Goal: Task Accomplishment & Management: Complete application form

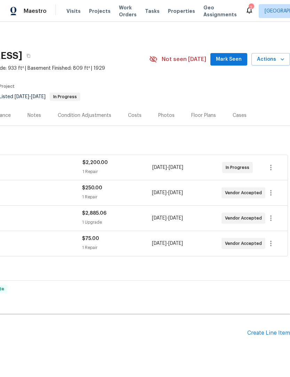
scroll to position [0, 103]
click at [232, 57] on span "Mark Seen" at bounding box center [229, 59] width 26 height 9
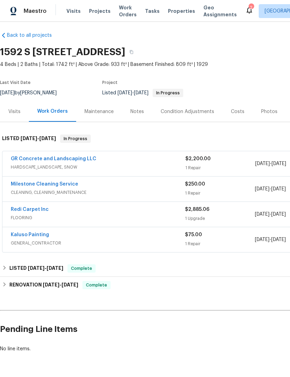
scroll to position [4, 0]
click at [133, 51] on icon "button" at bounding box center [131, 52] width 3 height 4
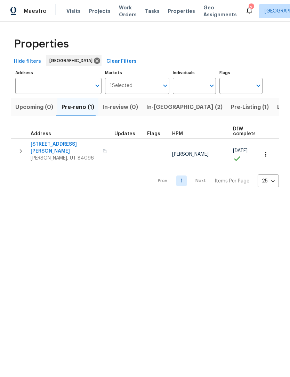
click at [277, 107] on span "Listed (17)" at bounding box center [291, 107] width 28 height 10
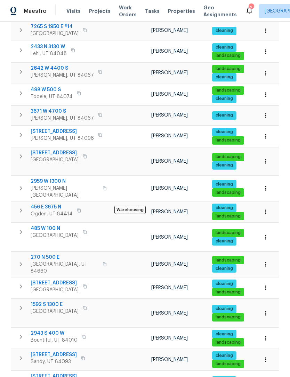
scroll to position [144, 0]
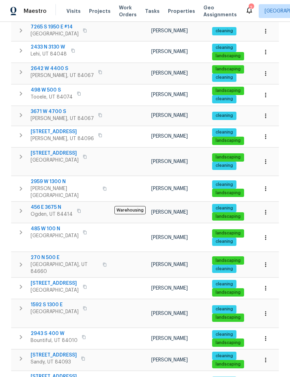
click at [49, 302] on span "1592 S 1300 E" at bounding box center [55, 305] width 48 height 7
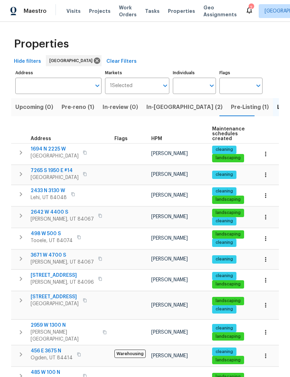
scroll to position [0, 0]
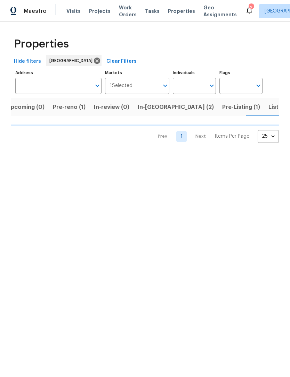
scroll to position [0, 10]
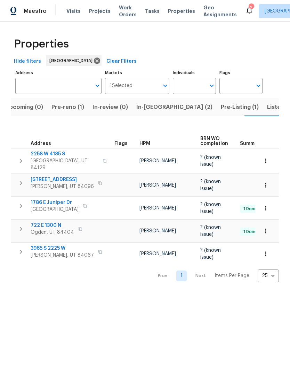
click at [267, 108] on span "Listed (17)" at bounding box center [281, 107] width 28 height 10
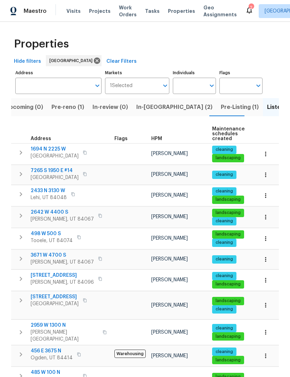
click at [159, 138] on span "HPM" at bounding box center [156, 138] width 11 height 5
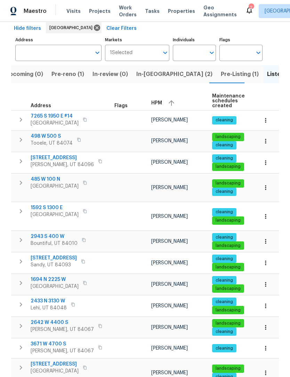
scroll to position [30, 0]
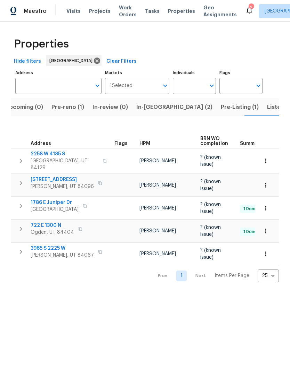
click at [267, 105] on span "Listed (17)" at bounding box center [281, 107] width 28 height 10
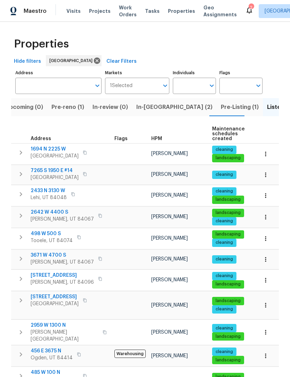
click at [159, 140] on span "HPM" at bounding box center [156, 138] width 11 height 5
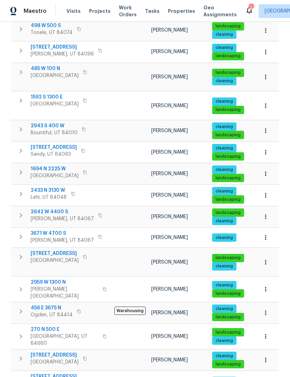
scroll to position [22, 0]
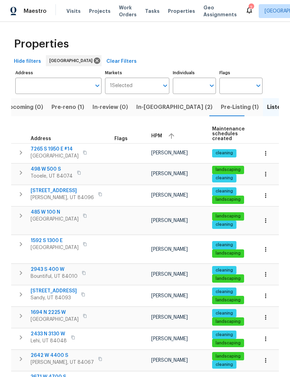
scroll to position [0, 0]
click at [220, 102] on span "Pre-Listing (1)" at bounding box center [239, 107] width 38 height 10
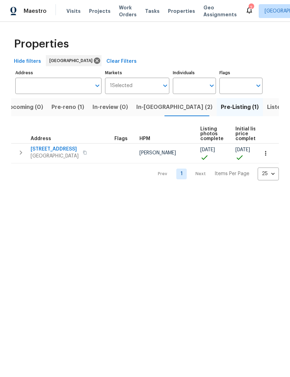
click at [57, 149] on span "6647 W Merlot Way" at bounding box center [55, 149] width 48 height 7
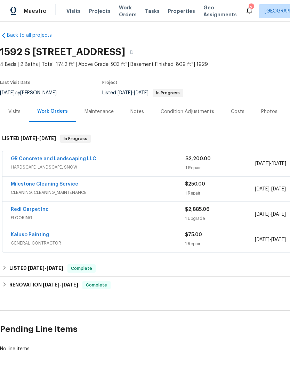
scroll to position [4, 0]
click at [41, 233] on link "Kaluso Painting" at bounding box center [30, 235] width 38 height 5
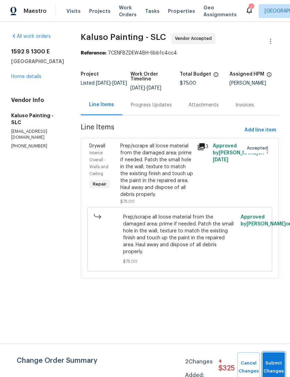
click at [274, 367] on span "Submit Changes" at bounding box center [273, 368] width 15 height 16
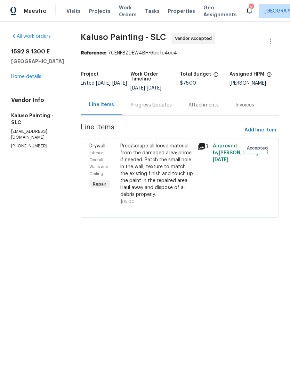
click at [33, 78] on div "1592 S 1300 E Salt Lake City, UT 84105 Home details" at bounding box center [37, 64] width 53 height 32
click at [37, 79] on link "Home details" at bounding box center [26, 76] width 30 height 5
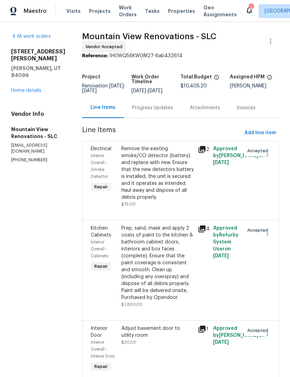
click at [34, 89] on link "Home details" at bounding box center [26, 90] width 30 height 5
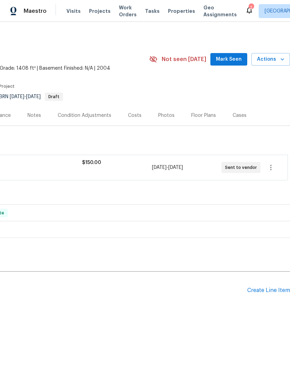
scroll to position [0, 103]
click at [268, 291] on div "Create Line Item" at bounding box center [268, 290] width 43 height 7
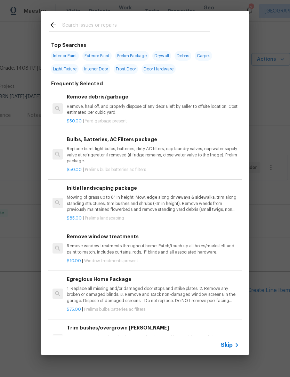
click at [224, 348] on span "Skip" at bounding box center [226, 345] width 12 height 7
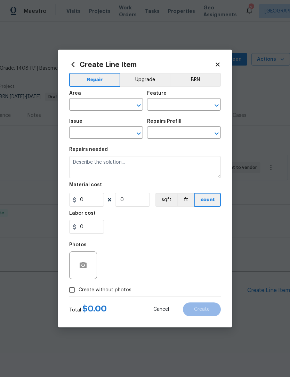
click at [106, 104] on input "text" at bounding box center [96, 105] width 54 height 11
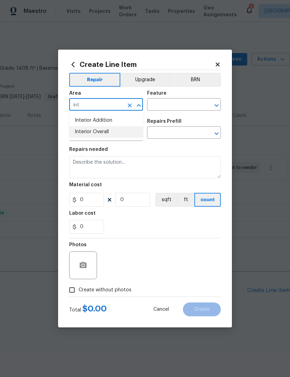
click at [103, 134] on li "Interior Overall" at bounding box center [106, 131] width 74 height 11
type input "Interior Overall"
click at [170, 103] on input "text" at bounding box center [174, 105] width 54 height 11
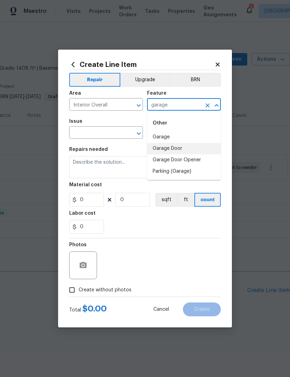
click at [176, 149] on li "Garage Door" at bounding box center [184, 148] width 74 height 11
type input "Garage Door"
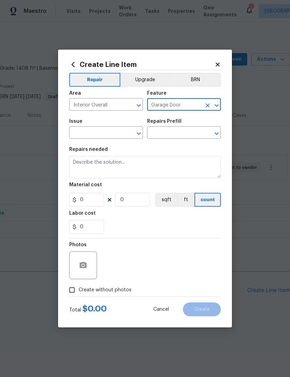
click at [111, 137] on input "text" at bounding box center [96, 133] width 54 height 11
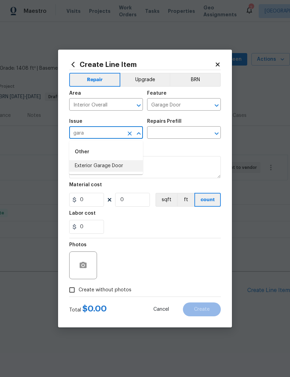
click at [115, 166] on li "Exterior Garage Door" at bounding box center [106, 165] width 74 height 11
type input "Exterior Garage Door"
click at [183, 133] on input "text" at bounding box center [174, 133] width 54 height 11
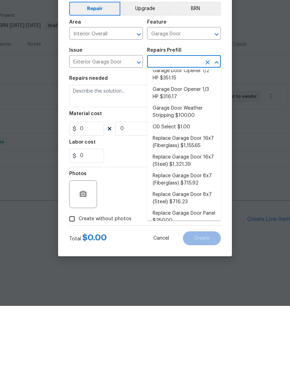
scroll to position [0, 0]
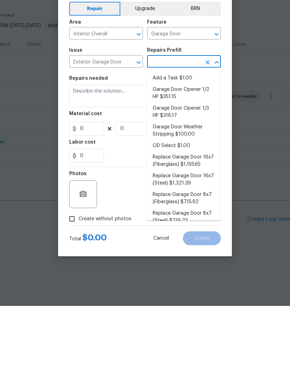
click at [179, 144] on li "Add a Task $1.00" at bounding box center [184, 149] width 74 height 11
type input "Add a Task $1.00"
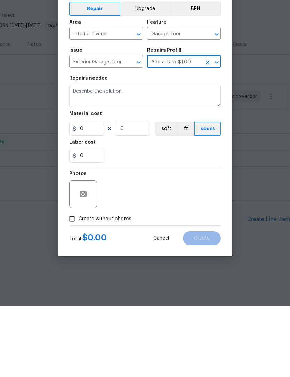
type input "Interior Door"
type textarea "HPM to detail"
type input "1"
type input "Add a Task $1.00"
type input "1"
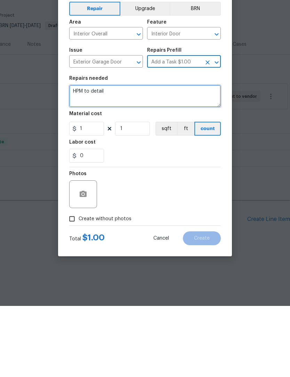
click at [90, 156] on textarea "HPM to detail" at bounding box center [144, 167] width 151 height 22
click at [89, 156] on textarea "HPM to detail" at bounding box center [144, 167] width 151 height 22
click at [90, 156] on textarea "HPM to detail" at bounding box center [144, 167] width 151 height 22
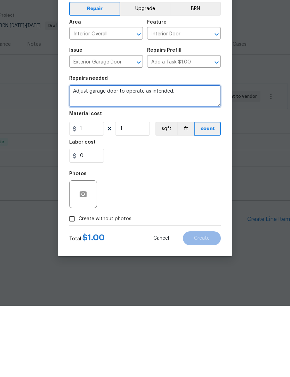
type textarea "Adjust garage door to operate as intended."
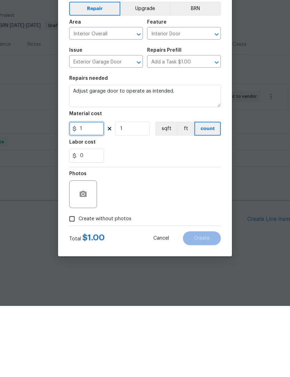
click at [94, 193] on input "1" at bounding box center [86, 200] width 35 height 14
type input "75"
click at [75, 284] on input "Create without photos" at bounding box center [71, 290] width 13 height 13
checkbox input "true"
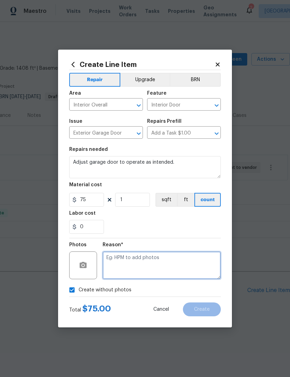
click at [126, 263] on textarea at bounding box center [161, 266] width 118 height 28
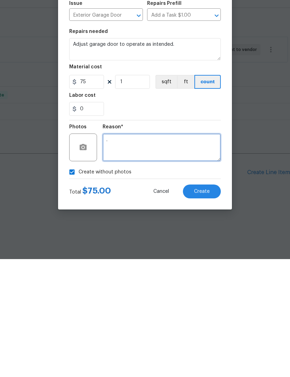
type textarea "."
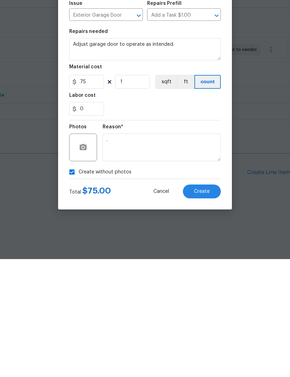
click at [199, 307] on span "Create" at bounding box center [202, 309] width 16 height 5
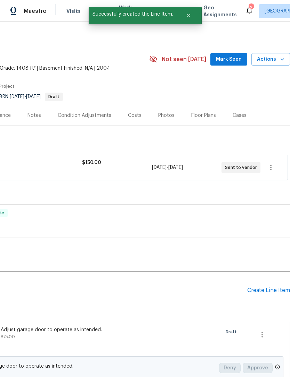
click at [259, 289] on div "Create Line Item" at bounding box center [268, 290] width 43 height 7
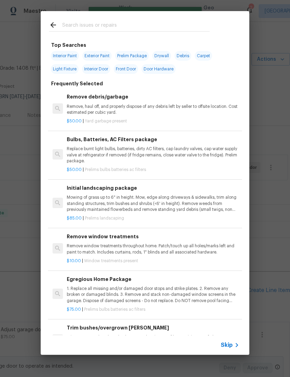
click at [232, 345] on span "Skip" at bounding box center [226, 345] width 12 height 7
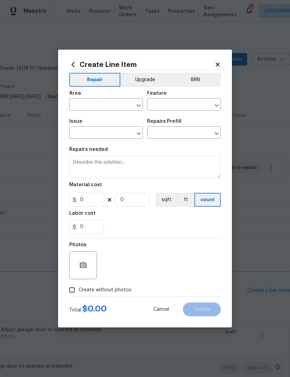
click at [105, 104] on input "text" at bounding box center [96, 105] width 54 height 11
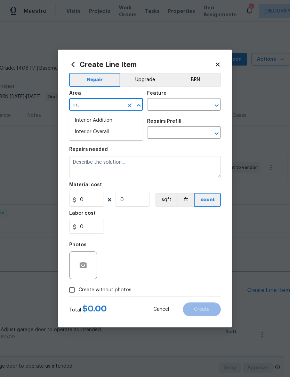
click at [106, 125] on li "Interior Addition" at bounding box center [106, 120] width 74 height 11
type input "Interior Addition"
click at [130, 105] on icon "Clear" at bounding box center [129, 105] width 4 height 4
click at [103, 134] on li "Interior Overall" at bounding box center [106, 131] width 74 height 11
type input "Interior Overall"
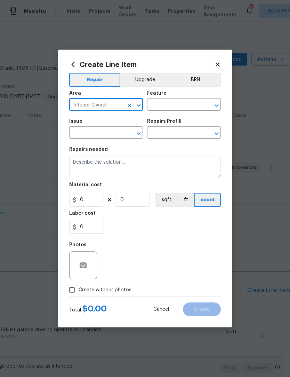
click at [183, 107] on input "text" at bounding box center [174, 105] width 54 height 11
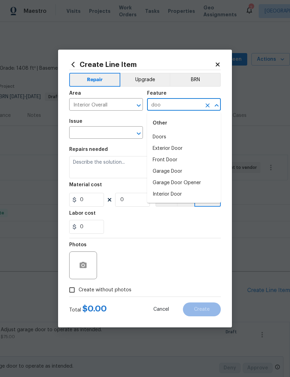
click at [174, 195] on li "Interior Door" at bounding box center [184, 194] width 74 height 11
type input "Interior Door"
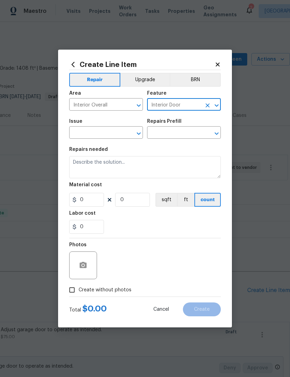
click at [115, 137] on input "text" at bounding box center [96, 133] width 54 height 11
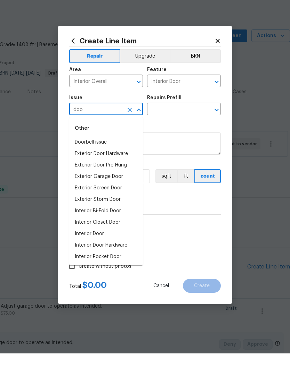
click at [97, 252] on li "Interior Door" at bounding box center [106, 257] width 74 height 11
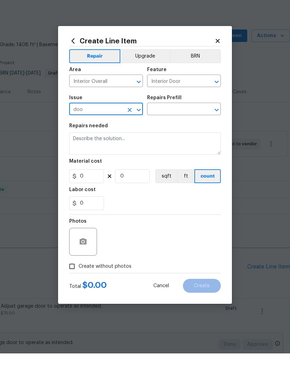
type input "Interior Door"
click at [191, 128] on input "text" at bounding box center [174, 133] width 54 height 11
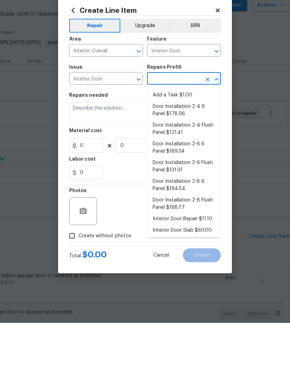
click at [187, 268] on li "Interior Door Repair $11.10" at bounding box center [184, 273] width 74 height 11
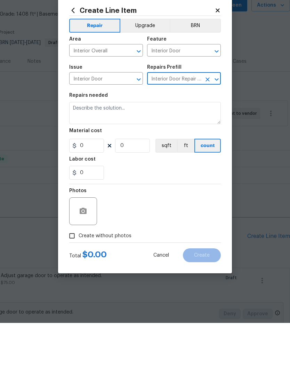
type input "Interior Door Repair $11.10"
type textarea "Repair the existing interior door as directed by the PM. Ensure that the repair…"
type input "1"
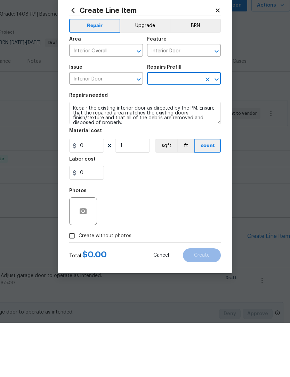
type input "Interior Door Repair $11.10"
click at [93, 193] on input "11.1" at bounding box center [86, 200] width 35 height 14
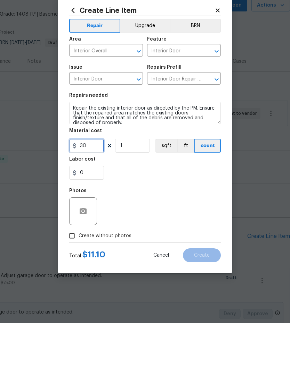
type input "30"
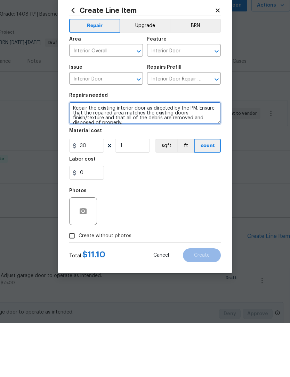
click at [89, 156] on textarea "Repair the existing interior door as directed by the PM. Ensure that the repair…" at bounding box center [144, 167] width 151 height 22
type textarea "Adjust master bed door to function as intended, the existing interior door as d…"
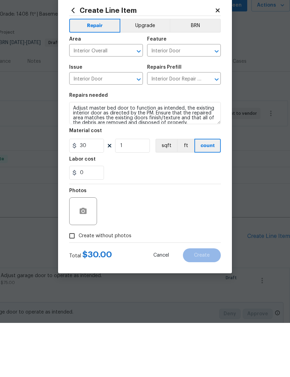
click at [74, 284] on input "Create without photos" at bounding box center [71, 290] width 13 height 13
checkbox input "true"
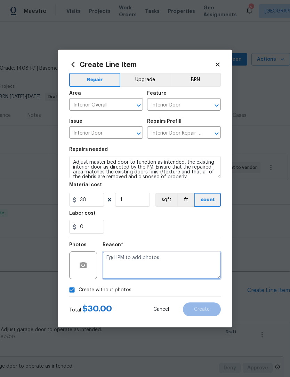
click at [127, 265] on textarea at bounding box center [161, 266] width 118 height 28
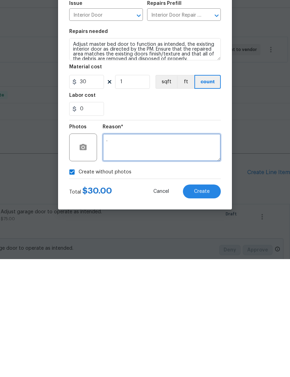
type textarea "."
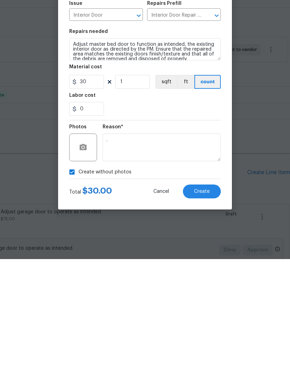
click at [207, 307] on span "Create" at bounding box center [202, 309] width 16 height 5
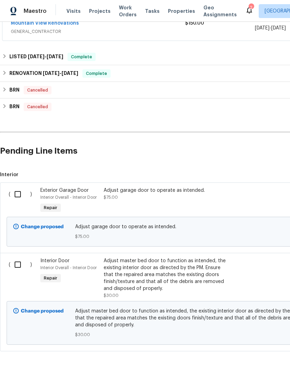
scroll to position [139, 0]
click at [125, 270] on div "Adjust master bed door to function as intended, the existing interior door as d…" at bounding box center [164, 275] width 122 height 35
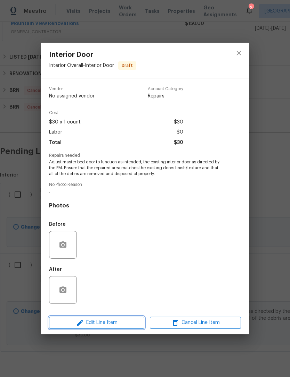
click at [115, 323] on span "Edit Line Item" at bounding box center [96, 323] width 91 height 9
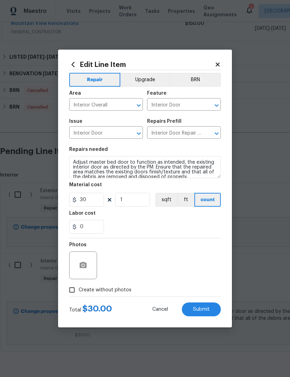
click at [206, 105] on icon "Clear" at bounding box center [207, 105] width 7 height 7
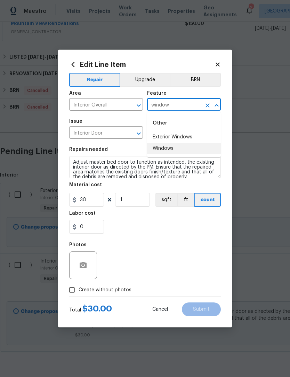
click at [175, 146] on li "Windows" at bounding box center [184, 148] width 74 height 11
type input "Windows"
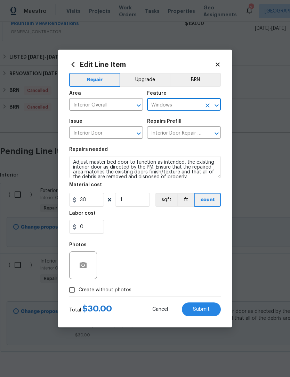
click at [119, 131] on input "Interior Door" at bounding box center [96, 133] width 54 height 11
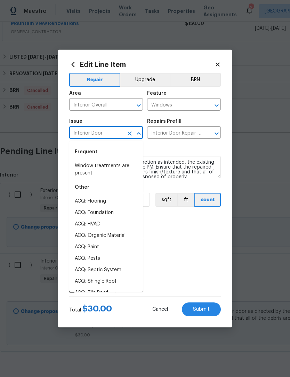
click at [131, 136] on icon "Clear" at bounding box center [129, 134] width 4 height 4
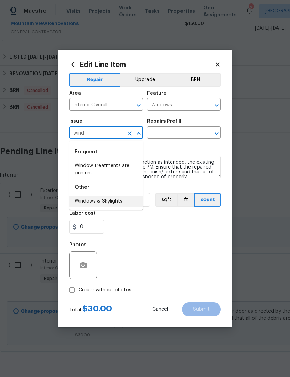
click at [113, 201] on li "Windows & Skylights" at bounding box center [106, 201] width 74 height 11
type input "Windows & Skylights"
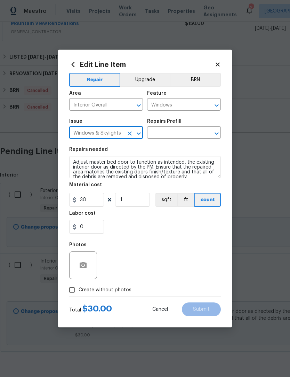
click at [183, 131] on input "text" at bounding box center [174, 133] width 54 height 11
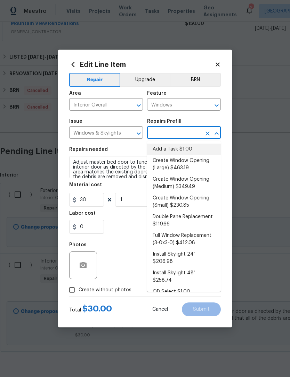
click at [179, 147] on li "Add a Task $1.00" at bounding box center [184, 149] width 74 height 11
type input "Add a Task $1.00"
type textarea "HPM to detail"
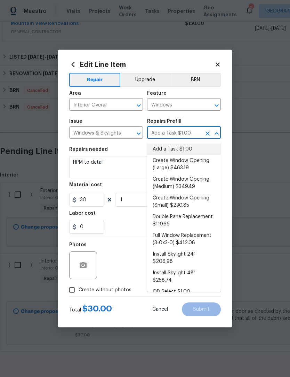
type input "1"
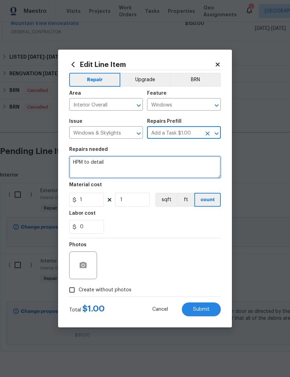
click at [101, 161] on textarea "HPM to detail" at bounding box center [144, 167] width 151 height 22
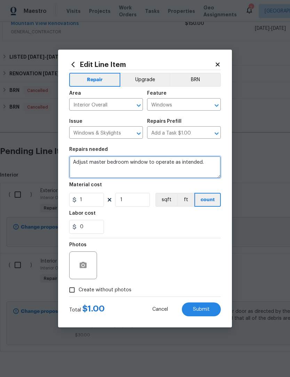
type textarea "Adjust master bedroom window to operate as intended."
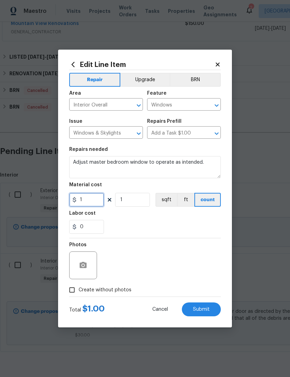
click at [94, 197] on input "1" at bounding box center [86, 200] width 35 height 14
click at [94, 199] on input "1" at bounding box center [86, 200] width 35 height 14
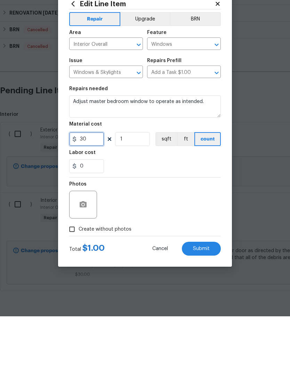
type input "30"
click at [74, 284] on input "Create without photos" at bounding box center [71, 290] width 13 height 13
checkbox input "true"
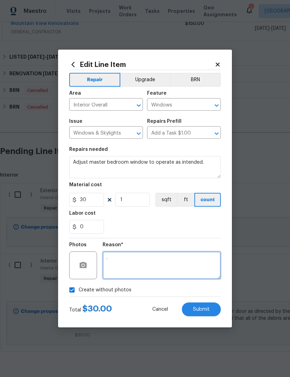
click at [119, 260] on textarea "." at bounding box center [161, 266] width 118 height 28
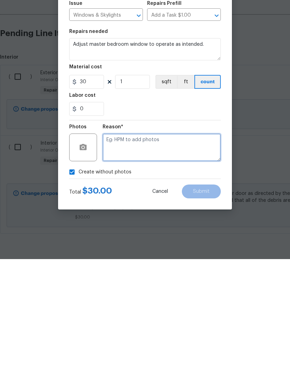
type textarea "."
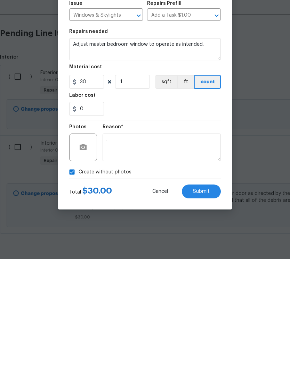
click at [194, 307] on span "Submit" at bounding box center [201, 309] width 17 height 5
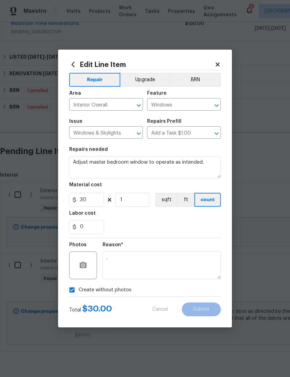
type textarea "Adjust master bedroom window to operate as intended."
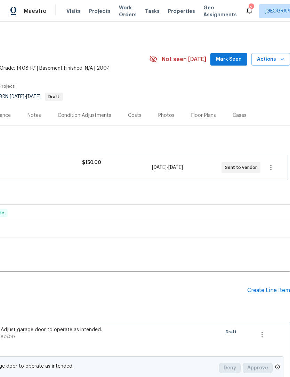
scroll to position [0, 103]
click at [261, 287] on div "Create Line Item" at bounding box center [268, 290] width 43 height 7
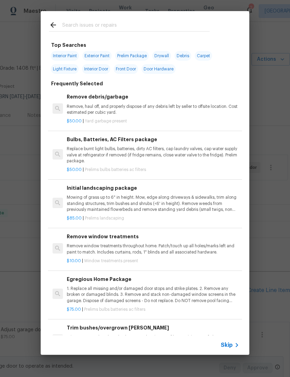
click at [227, 345] on span "Skip" at bounding box center [226, 345] width 12 height 7
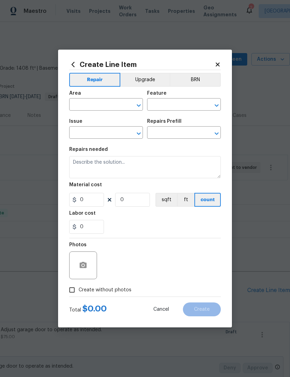
click at [107, 105] on input "text" at bounding box center [96, 105] width 54 height 11
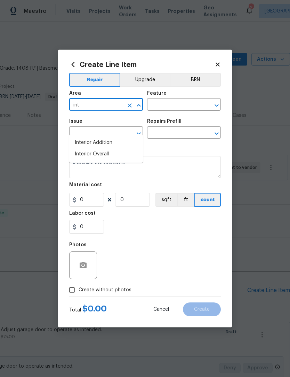
click at [101, 149] on li "Interior Overall" at bounding box center [106, 154] width 74 height 11
type input "Interior Overall"
click at [186, 105] on input "text" at bounding box center [174, 105] width 54 height 11
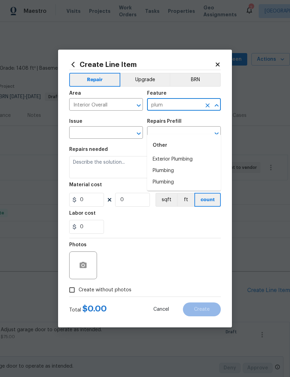
click at [168, 165] on li "Plumbing" at bounding box center [184, 170] width 74 height 11
type input "Plumbing"
click at [113, 135] on input "text" at bounding box center [96, 133] width 54 height 11
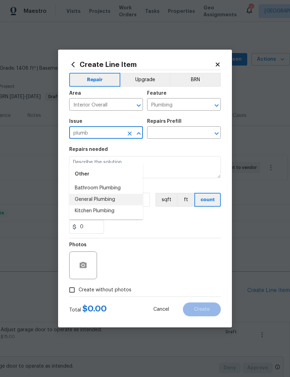
click at [101, 194] on li "General Plumbing" at bounding box center [106, 199] width 74 height 11
type input "General Plumbing"
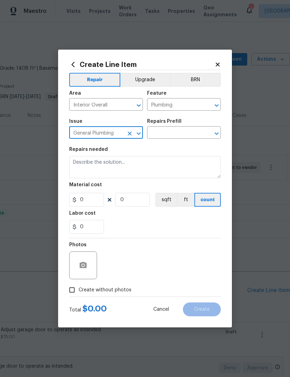
click at [181, 132] on input "text" at bounding box center [174, 133] width 54 height 11
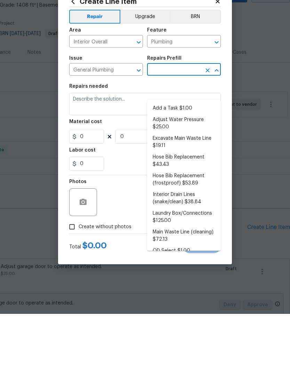
scroll to position [0, 0]
click at [178, 166] on li "Add a Task $1.00" at bounding box center [184, 171] width 74 height 11
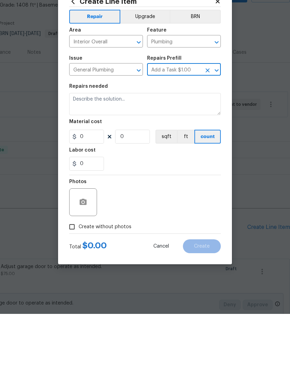
type input "Add a Task $1.00"
type textarea "HPM to detail"
type input "1"
type input "Add a Task $1.00"
type input "1"
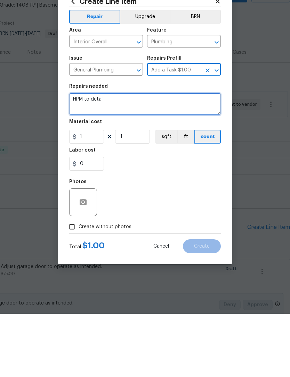
click at [95, 156] on textarea "HPM to detail" at bounding box center [144, 167] width 151 height 22
click at [92, 156] on textarea "HPM to detail" at bounding box center [144, 167] width 151 height 22
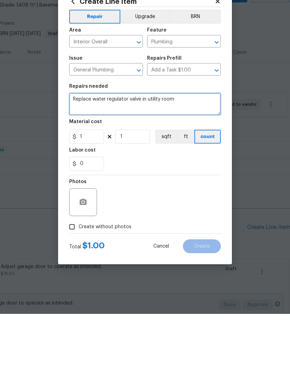
type textarea "Replace water regulator valve in utility room"
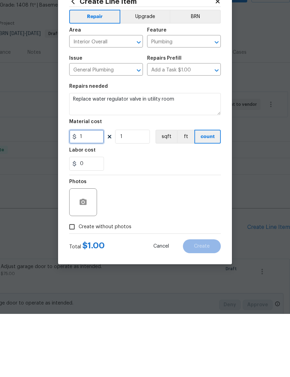
click at [94, 193] on input "1" at bounding box center [86, 200] width 35 height 14
type input "220"
click at [74, 284] on input "Create without photos" at bounding box center [71, 290] width 13 height 13
checkbox input "true"
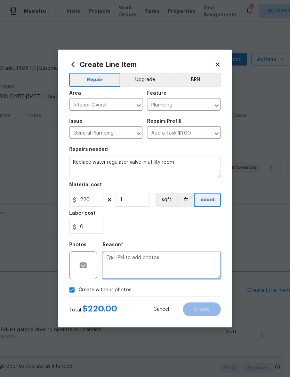
click at [129, 258] on textarea at bounding box center [161, 266] width 118 height 28
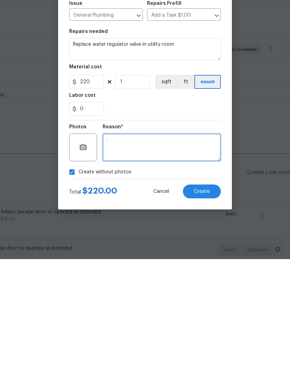
type textarea "."
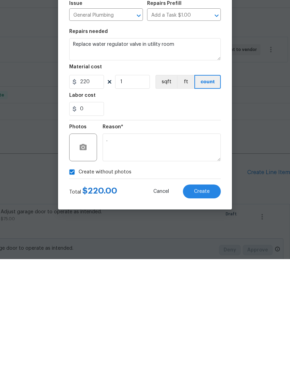
click at [209, 303] on button "Create" at bounding box center [202, 310] width 38 height 14
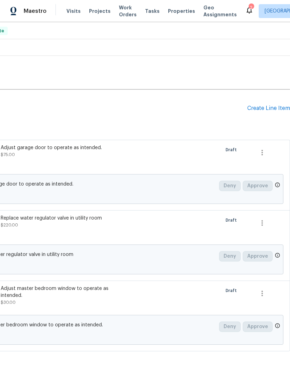
scroll to position [182, 103]
click at [260, 108] on div "Create Line Item" at bounding box center [268, 108] width 43 height 7
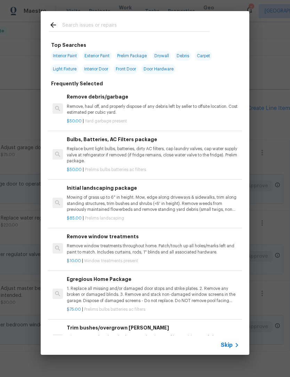
click at [227, 343] on span "Skip" at bounding box center [226, 345] width 12 height 7
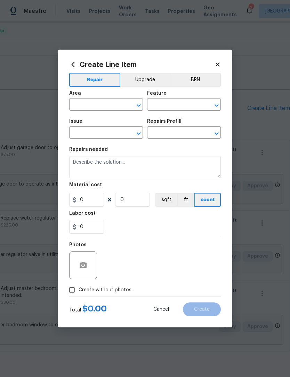
click at [103, 107] on input "text" at bounding box center [96, 105] width 54 height 11
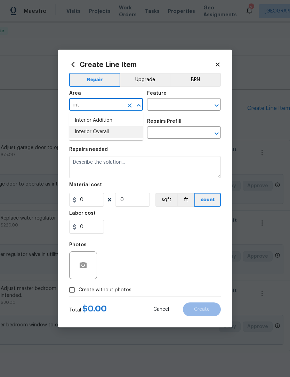
click at [105, 137] on li "Interior Overall" at bounding box center [106, 131] width 74 height 11
type input "Interior Overall"
click at [174, 106] on input "text" at bounding box center [174, 105] width 54 height 11
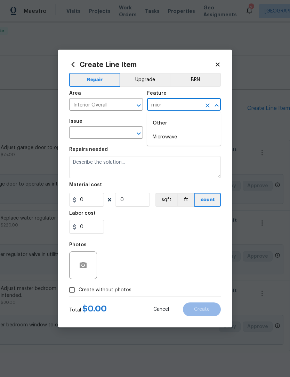
click at [177, 134] on li "Microwave" at bounding box center [184, 137] width 74 height 11
type input "Microwave"
click at [110, 135] on input "text" at bounding box center [96, 133] width 54 height 11
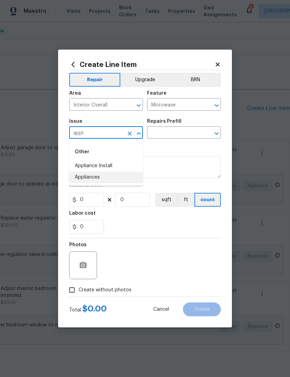
click at [91, 182] on li "Appliances" at bounding box center [106, 177] width 74 height 11
type input "Appliances"
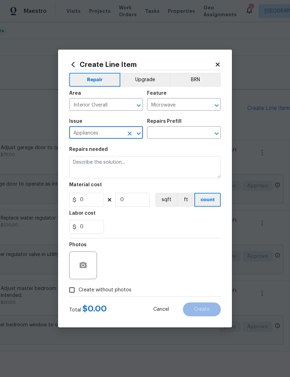
click at [190, 132] on input "text" at bounding box center [174, 133] width 54 height 11
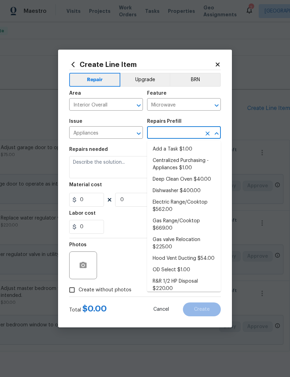
click at [181, 149] on li "Add a Task $1.00" at bounding box center [184, 149] width 74 height 11
type input "Add a Task $1.00"
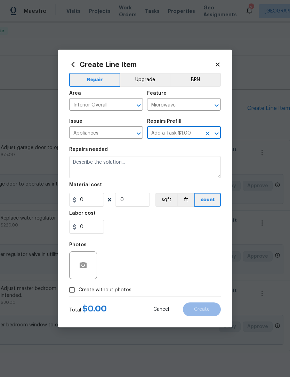
type input "Appliances"
type textarea "HPM to detail"
type input "1"
type input "Add a Task $1.00"
type input "1"
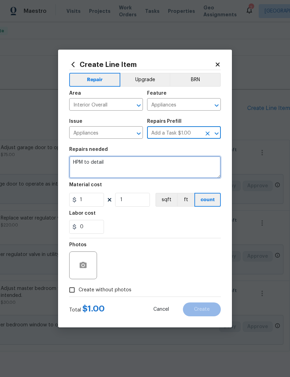
click at [97, 165] on textarea "HPM to detail" at bounding box center [144, 167] width 151 height 22
click at [96, 165] on textarea "HPM to detail" at bounding box center [144, 167] width 151 height 22
type textarea "Install microwave handle"
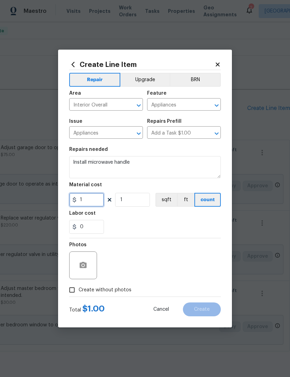
click at [94, 202] on input "1" at bounding box center [86, 200] width 35 height 14
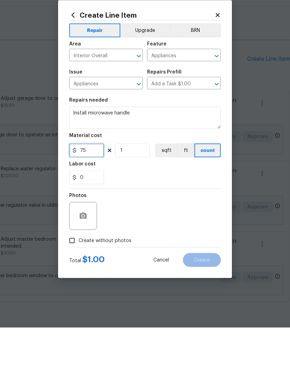
type input "75"
click at [74, 284] on input "Create without photos" at bounding box center [71, 290] width 13 height 13
checkbox input "true"
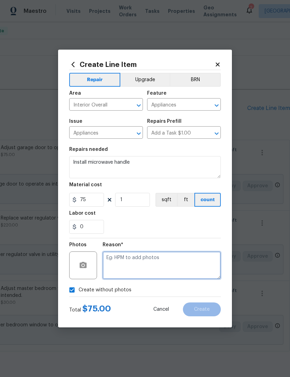
click at [131, 263] on textarea at bounding box center [161, 266] width 118 height 28
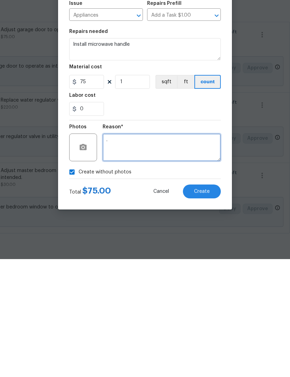
type textarea "."
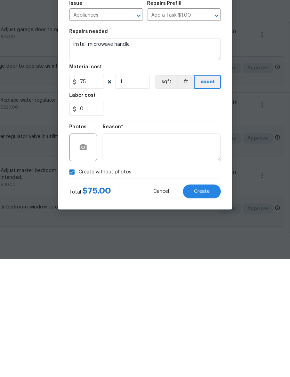
click at [200, 307] on span "Create" at bounding box center [202, 309] width 16 height 5
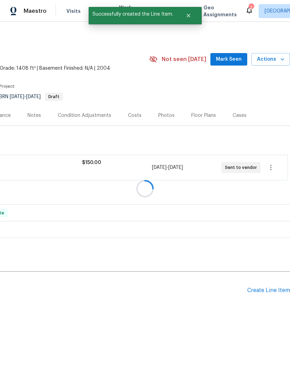
scroll to position [0, 103]
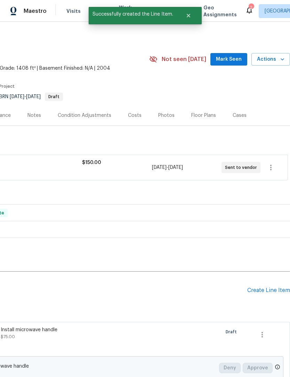
click at [162, 115] on div "Photos" at bounding box center [166, 115] width 16 height 7
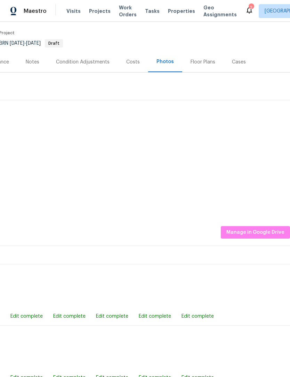
scroll to position [53, 103]
click at [169, 132] on img at bounding box center [172, 128] width 35 height 35
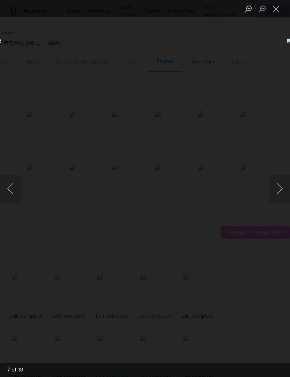
click at [279, 8] on button "Close lightbox" at bounding box center [276, 9] width 14 height 12
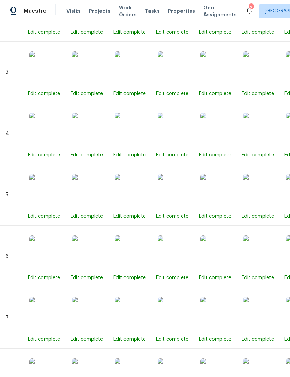
scroll to position [461, 0]
click at [178, 263] on img at bounding box center [174, 253] width 35 height 35
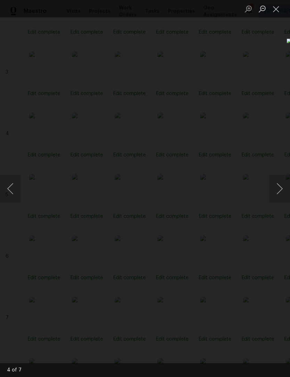
click at [274, 12] on button "Close lightbox" at bounding box center [276, 9] width 14 height 12
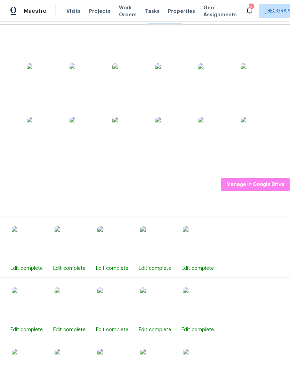
scroll to position [101, 103]
click at [172, 86] on img at bounding box center [172, 81] width 35 height 35
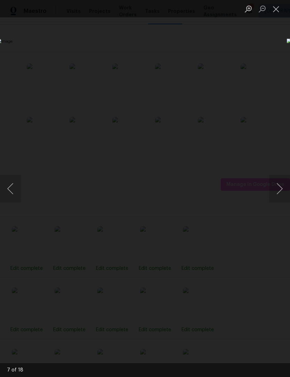
click at [275, 8] on button "Close lightbox" at bounding box center [276, 9] width 14 height 12
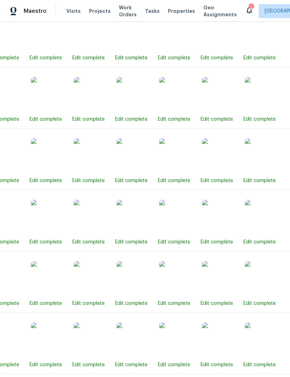
scroll to position [496, 41]
click at [142, 224] on img at bounding box center [133, 217] width 35 height 35
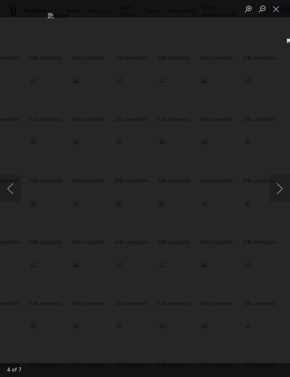
click at [277, 10] on button "Close lightbox" at bounding box center [276, 9] width 14 height 12
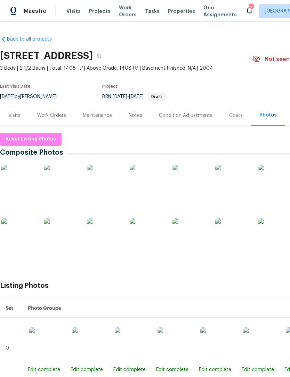
scroll to position [0, 0]
click at [57, 114] on div "Work Orders" at bounding box center [51, 115] width 29 height 7
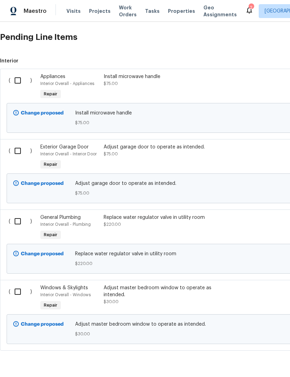
scroll to position [253, 0]
click at [126, 152] on div "Adjust garage door to operate as intended. $75.00" at bounding box center [164, 151] width 122 height 14
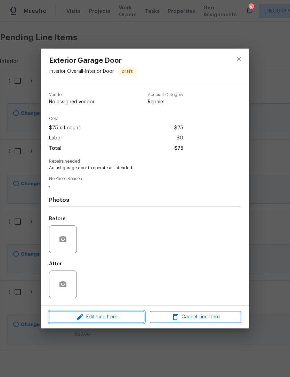
click at [109, 319] on span "Edit Line Item" at bounding box center [96, 317] width 91 height 9
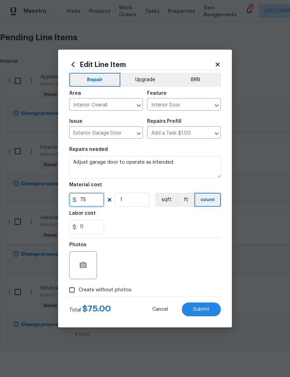
click at [96, 201] on input "75" at bounding box center [86, 200] width 35 height 14
type input "85"
click at [146, 229] on div "0" at bounding box center [144, 227] width 151 height 14
click at [194, 307] on span "Submit" at bounding box center [201, 309] width 17 height 5
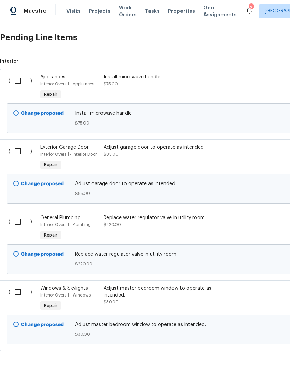
click at [151, 155] on div "Adjust garage door to operate as intended. $85.00" at bounding box center [164, 151] width 122 height 14
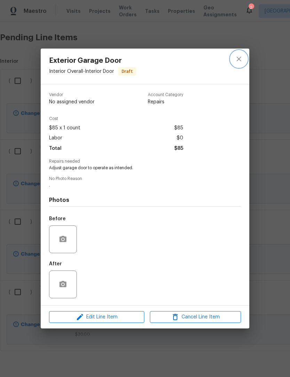
click at [239, 60] on icon "close" at bounding box center [238, 59] width 8 height 8
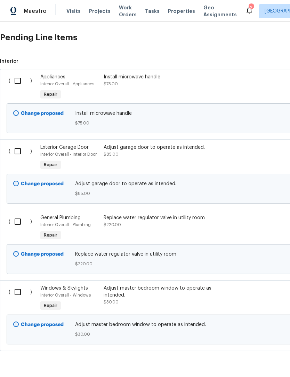
click at [138, 83] on div "Install microwave handle $75.00" at bounding box center [164, 81] width 122 height 14
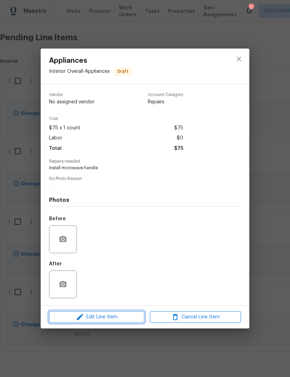
click at [104, 316] on span "Edit Line Item" at bounding box center [96, 317] width 91 height 9
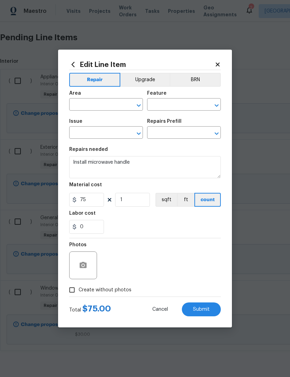
type input "Interior Overall"
type input "Appliances"
type input "Add a Task $1.00"
click at [97, 202] on input "75" at bounding box center [86, 200] width 35 height 14
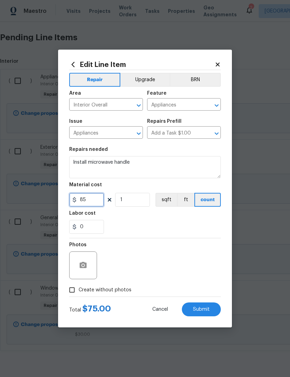
type input "85"
click at [150, 228] on div "0" at bounding box center [144, 227] width 151 height 14
click at [199, 310] on span "Submit" at bounding box center [201, 309] width 17 height 5
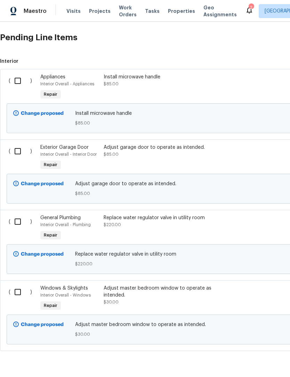
click at [16, 285] on input "checkbox" at bounding box center [20, 292] width 20 height 15
checkbox input "true"
click at [22, 215] on input "checkbox" at bounding box center [20, 222] width 20 height 15
checkbox input "true"
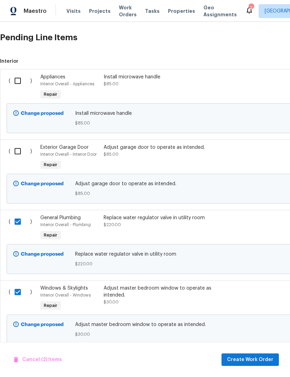
click at [19, 144] on input "checkbox" at bounding box center [20, 151] width 20 height 15
checkbox input "true"
click at [19, 74] on input "checkbox" at bounding box center [20, 81] width 20 height 15
click at [258, 358] on span "Create Work Order" at bounding box center [250, 360] width 46 height 9
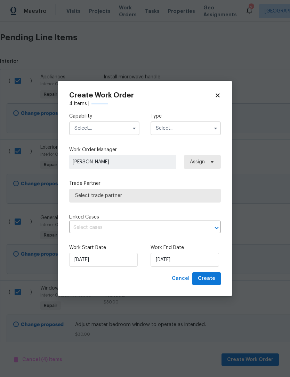
checkbox input "false"
click at [117, 130] on input "text" at bounding box center [104, 129] width 70 height 14
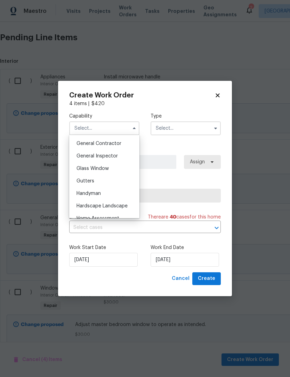
scroll to position [329, 0]
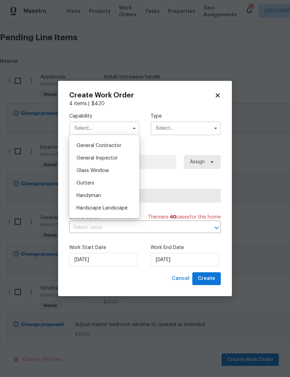
click at [114, 144] on span "General Contractor" at bounding box center [98, 145] width 45 height 5
type input "General Contractor"
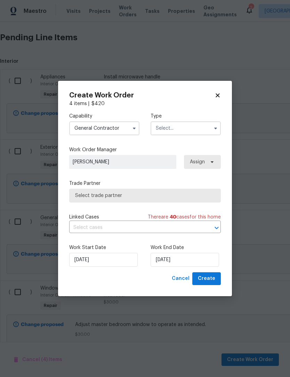
click at [184, 127] on input "text" at bounding box center [185, 129] width 70 height 14
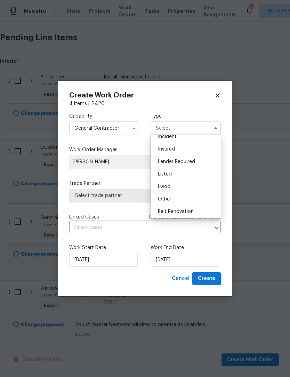
scroll to position [29, 0]
click at [169, 175] on span "Listed" at bounding box center [165, 176] width 14 height 5
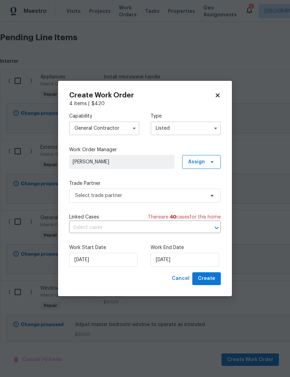
type input "Listed"
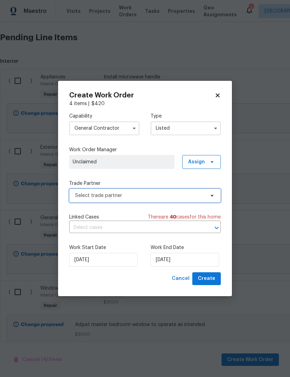
click at [119, 197] on span "Select trade partner" at bounding box center [140, 195] width 130 height 7
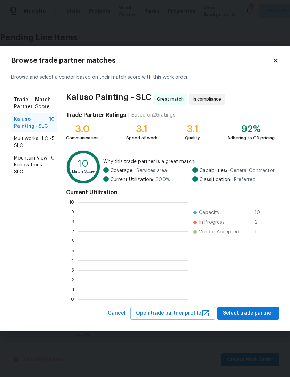
scroll to position [97, 110]
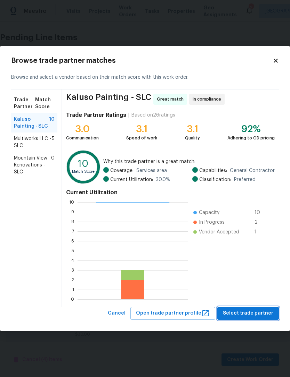
click at [251, 315] on span "Select trade partner" at bounding box center [248, 313] width 50 height 9
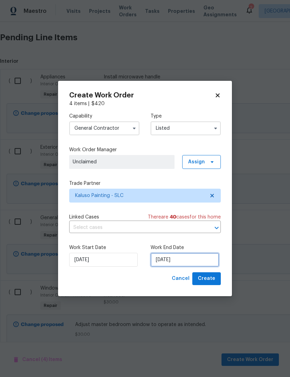
click at [173, 261] on input "[DATE]" at bounding box center [184, 260] width 68 height 14
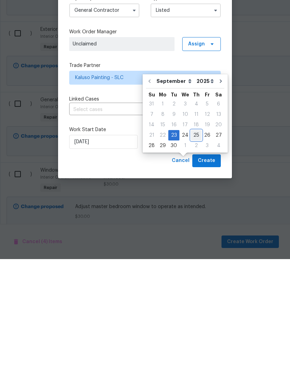
click at [194, 249] on div "25" at bounding box center [196, 254] width 11 height 10
type input "[DATE]"
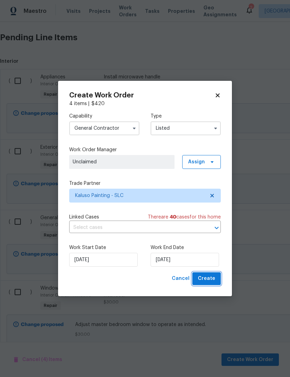
click at [212, 278] on span "Create" at bounding box center [206, 279] width 17 height 9
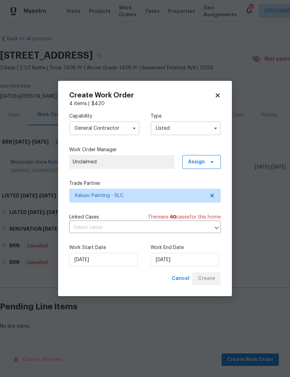
scroll to position [0, 0]
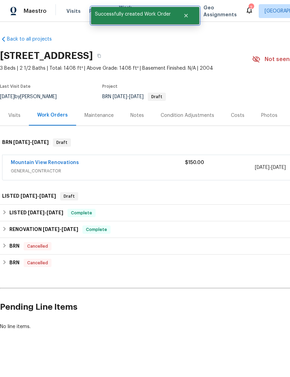
click at [190, 15] on button "Close" at bounding box center [185, 16] width 23 height 14
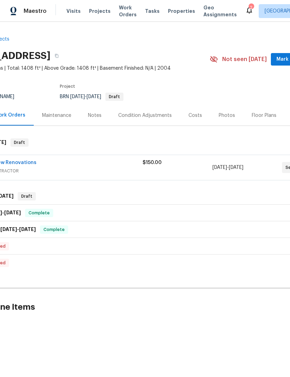
scroll to position [0, 45]
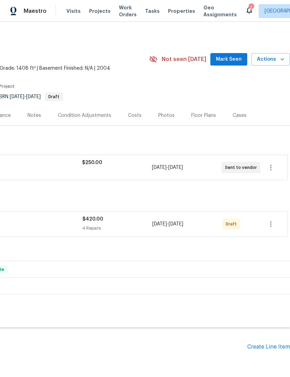
scroll to position [0, 103]
click at [272, 225] on icon "button" at bounding box center [270, 224] width 8 height 8
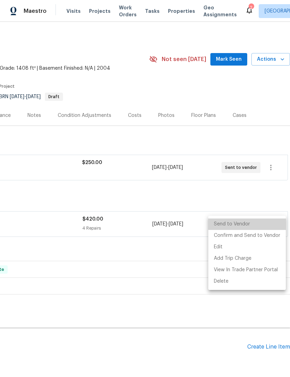
click at [255, 223] on li "Send to Vendor" at bounding box center [246, 224] width 77 height 11
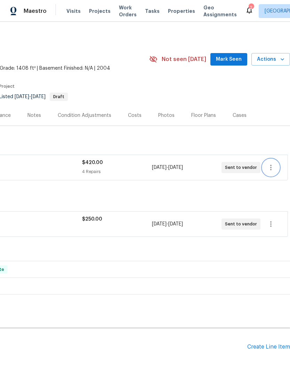
click at [274, 168] on icon "button" at bounding box center [270, 168] width 8 height 8
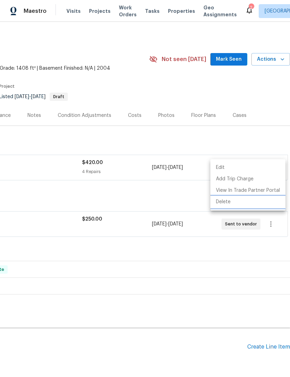
click at [233, 202] on li "Delete" at bounding box center [247, 202] width 75 height 11
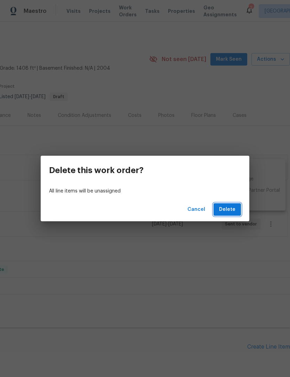
click at [234, 206] on span "Delete" at bounding box center [227, 210] width 16 height 9
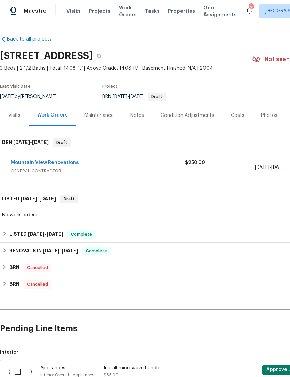
scroll to position [0, 0]
click at [267, 112] on div "Photos" at bounding box center [269, 115] width 16 height 7
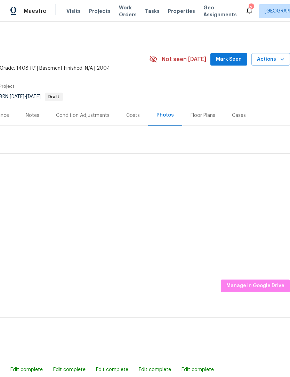
scroll to position [0, 103]
click at [253, 185] on img at bounding box center [257, 182] width 35 height 35
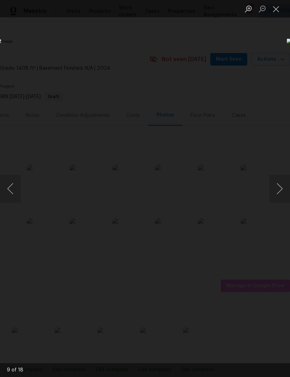
click at [223, 204] on img "Lightbox" at bounding box center [112, 189] width 230 height 300
click at [276, 9] on button "Close lightbox" at bounding box center [276, 9] width 14 height 12
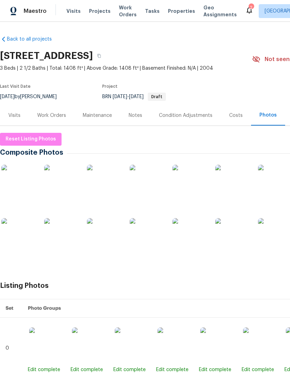
scroll to position [0, 0]
click at [52, 117] on div "Work Orders" at bounding box center [51, 115] width 29 height 7
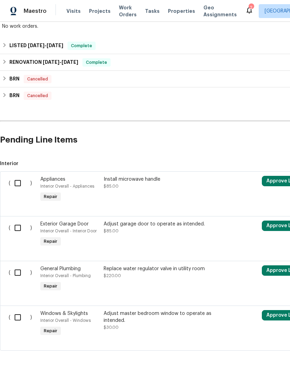
scroll to position [189, 0]
click at [19, 185] on input "checkbox" at bounding box center [20, 183] width 20 height 15
checkbox input "true"
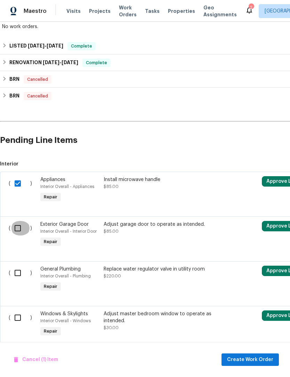
click at [18, 226] on input "checkbox" at bounding box center [20, 228] width 20 height 15
checkbox input "true"
click at [22, 272] on input "checkbox" at bounding box center [20, 273] width 20 height 15
checkbox input "true"
click at [19, 314] on input "checkbox" at bounding box center [20, 318] width 20 height 15
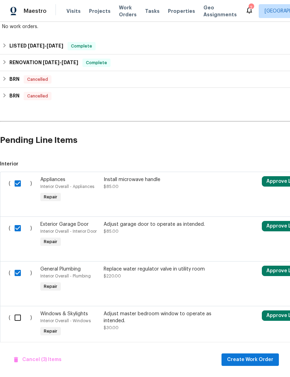
checkbox input "true"
click at [99, 281] on div "General Plumbing Interior Overall - Plumbing Repair" at bounding box center [69, 280] width 63 height 32
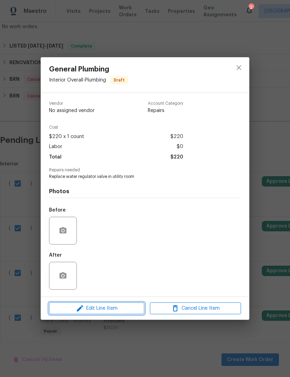
click at [123, 307] on span "Edit Line Item" at bounding box center [96, 308] width 91 height 9
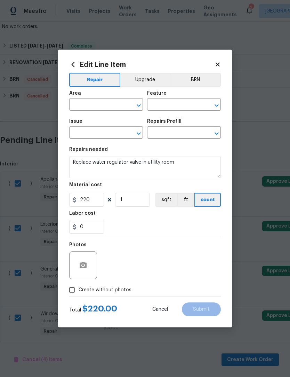
type input "Interior Overall"
type input "Plumbing"
type input "General Plumbing"
type input "Add a Task $1.00"
click at [98, 203] on input "220" at bounding box center [86, 200] width 35 height 14
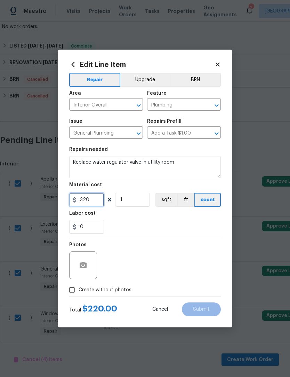
type input "320"
click at [154, 227] on div "0" at bounding box center [144, 227] width 151 height 14
click at [74, 292] on input "Create without photos" at bounding box center [71, 290] width 13 height 13
checkbox input "true"
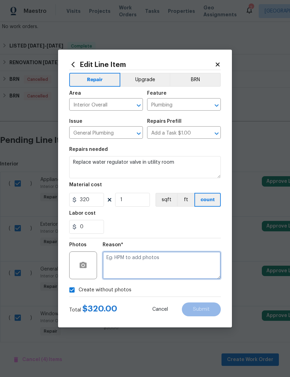
click at [144, 264] on textarea at bounding box center [161, 266] width 118 height 28
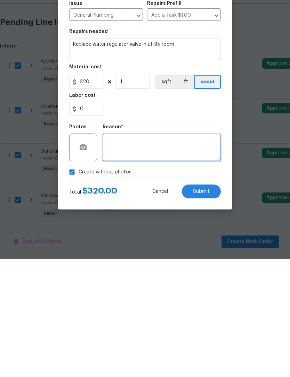
type textarea "."
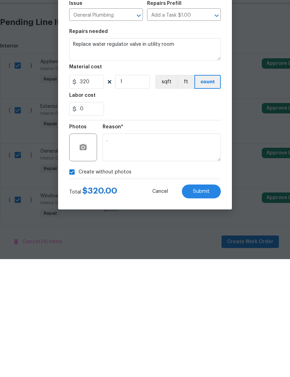
click at [203, 307] on span "Submit" at bounding box center [201, 309] width 17 height 5
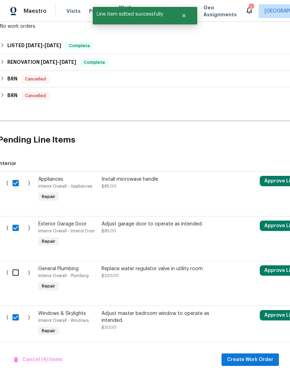
scroll to position [189, 2]
click at [19, 266] on input "checkbox" at bounding box center [18, 273] width 20 height 15
checkbox input "true"
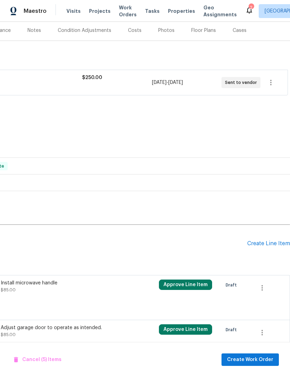
scroll to position [85, 103]
click at [192, 280] on button "Approve Line Item" at bounding box center [185, 285] width 53 height 10
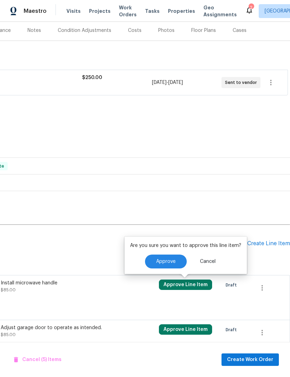
click at [205, 193] on div "Back to all projects [STREET_ADDRESS] 3 Beds | 2 1/2 Baths | Total: 1408 ft² | …" at bounding box center [93, 202] width 392 height 515
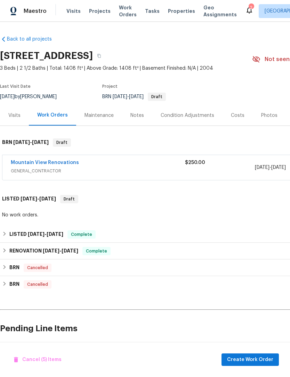
scroll to position [0, 0]
click at [154, 159] on div "Mountain View Renovations" at bounding box center [98, 163] width 174 height 8
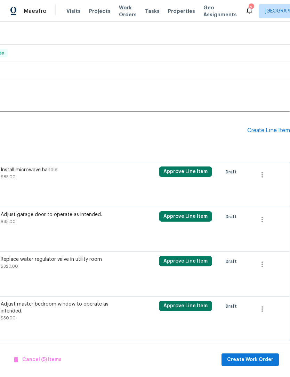
scroll to position [498, 103]
click at [261, 172] on icon "button" at bounding box center [261, 175] width 1 height 6
click at [266, 166] on li "Cancel" at bounding box center [266, 162] width 27 height 11
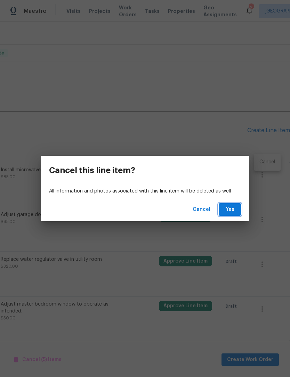
click at [230, 213] on span "Yes" at bounding box center [229, 210] width 11 height 9
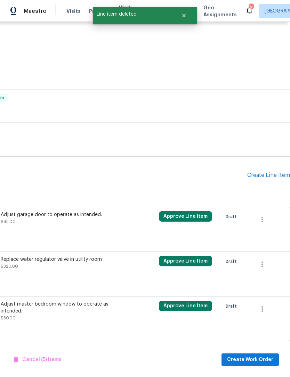
scroll to position [453, 103]
click at [263, 216] on icon "button" at bounding box center [262, 220] width 8 height 8
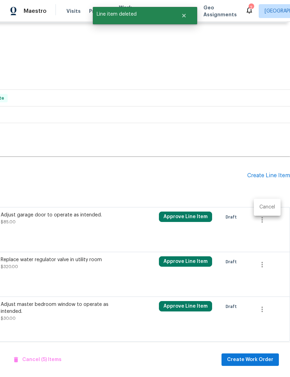
click at [265, 206] on li "Cancel" at bounding box center [266, 207] width 27 height 11
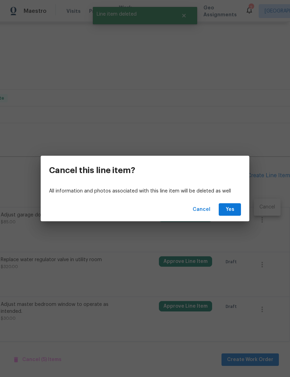
click at [233, 211] on span "Yes" at bounding box center [229, 210] width 11 height 9
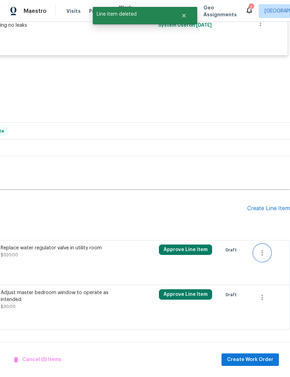
click at [262, 249] on icon "button" at bounding box center [262, 253] width 8 height 8
click at [261, 207] on li "Cancel" at bounding box center [266, 207] width 27 height 11
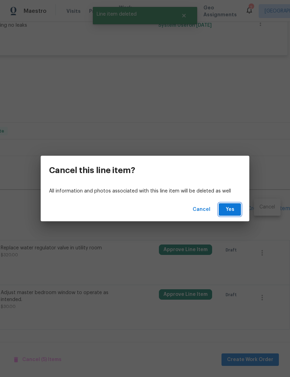
click at [231, 210] on span "Yes" at bounding box center [229, 210] width 11 height 9
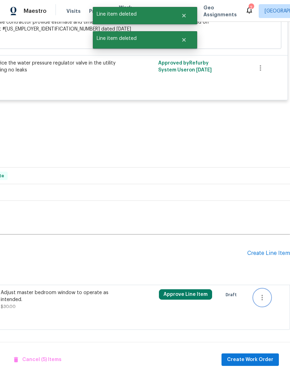
click at [263, 294] on icon "button" at bounding box center [262, 298] width 8 height 8
click at [264, 205] on li "Cancel" at bounding box center [266, 207] width 27 height 11
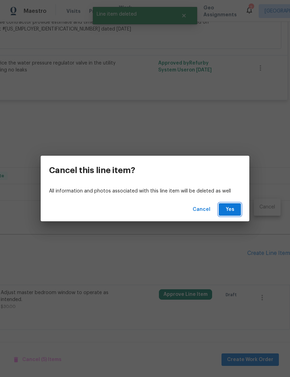
click at [236, 212] on button "Yes" at bounding box center [229, 209] width 22 height 13
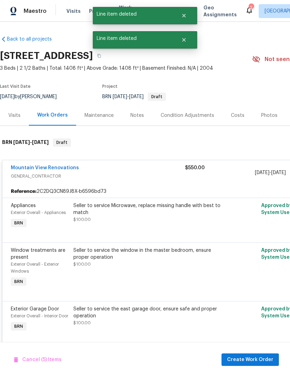
scroll to position [0, 0]
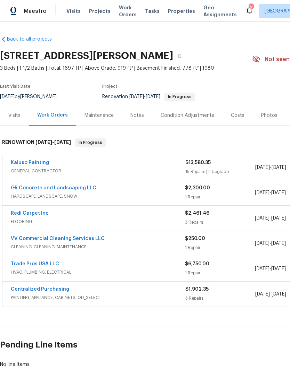
click at [31, 160] on link "Kaluso Painting" at bounding box center [30, 162] width 38 height 5
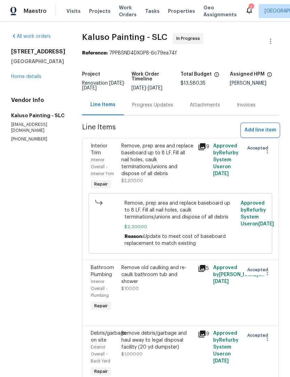
click at [249, 131] on button "Add line item" at bounding box center [259, 130] width 37 height 13
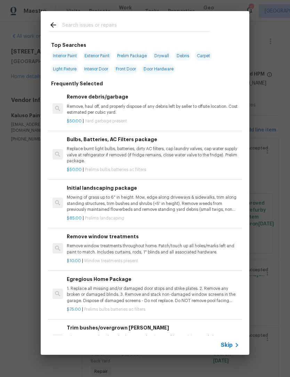
click at [229, 342] on div "Skip" at bounding box center [230, 345] width 20 height 8
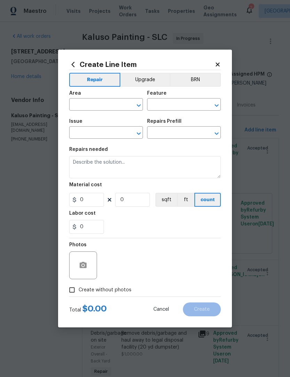
click at [100, 105] on input "text" at bounding box center [96, 105] width 54 height 11
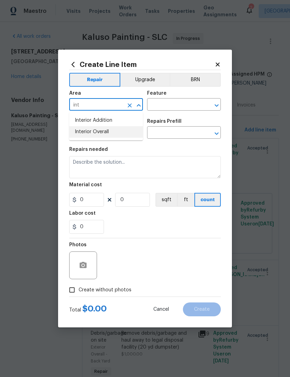
click at [102, 132] on li "Interior Overall" at bounding box center [106, 131] width 74 height 11
type input "Interior Overall"
click at [172, 106] on input "text" at bounding box center [174, 105] width 54 height 11
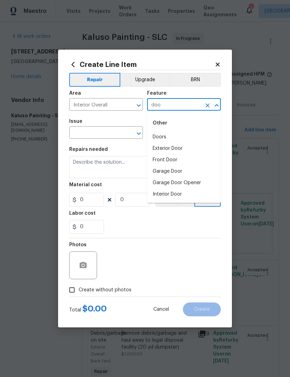
click at [174, 162] on li "Front Door" at bounding box center [184, 160] width 74 height 11
type input "Front Door"
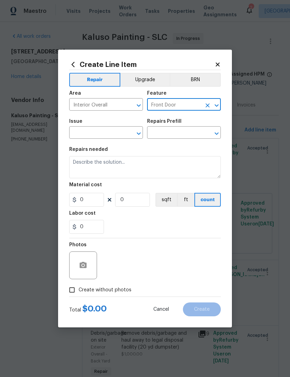
click at [208, 105] on icon "Clear" at bounding box center [207, 105] width 4 height 4
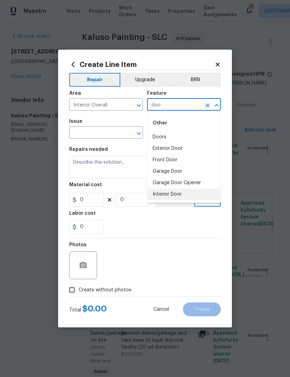
click at [176, 196] on li "Interior Door" at bounding box center [184, 194] width 74 height 11
type input "Interior Door"
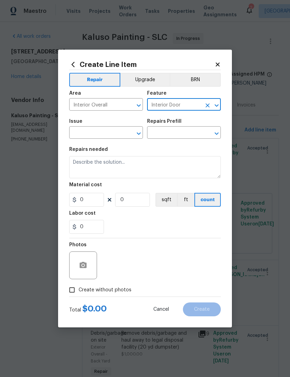
click at [108, 134] on input "text" at bounding box center [96, 133] width 54 height 11
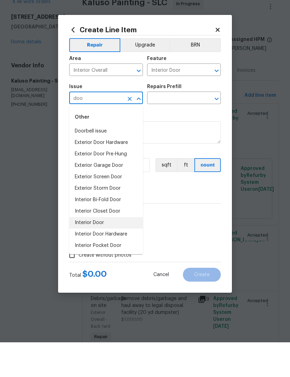
click at [103, 252] on li "Interior Door" at bounding box center [106, 257] width 74 height 11
type input "Interior Door"
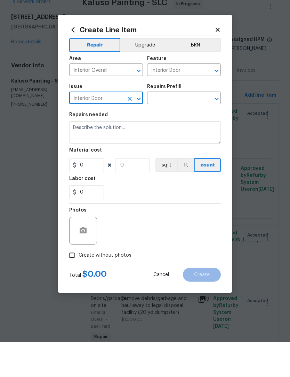
click at [178, 128] on input "text" at bounding box center [174, 133] width 54 height 11
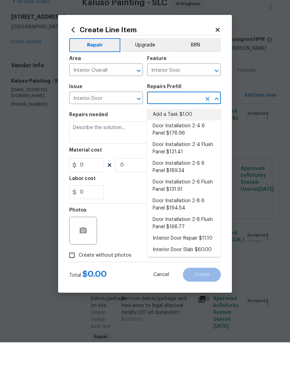
click at [180, 144] on li "Add a Task $1.00" at bounding box center [184, 149] width 74 height 11
type input "Add a Task $1.00"
type textarea "HPM to detail"
type input "1"
type input "Add a Task $1.00"
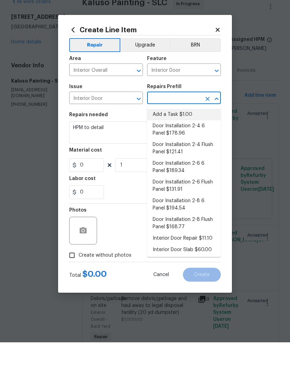
type input "1"
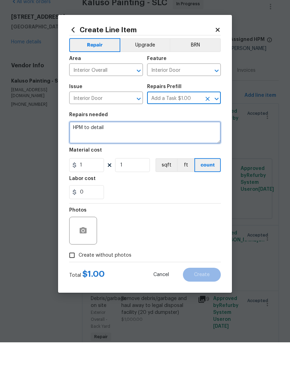
click at [93, 156] on textarea "HPM to detail" at bounding box center [144, 167] width 151 height 22
click at [132, 156] on textarea "Replace vented door and utility room" at bounding box center [144, 167] width 151 height 22
click at [147, 156] on textarea "Replace vented utility room" at bounding box center [144, 167] width 151 height 22
type textarea "Replace vented utility room door and under stair door"
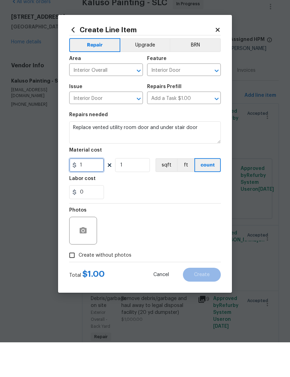
click at [97, 193] on input "1" at bounding box center [86, 200] width 35 height 14
type input "430"
click at [127, 239] on div "Photos" at bounding box center [144, 261] width 151 height 45
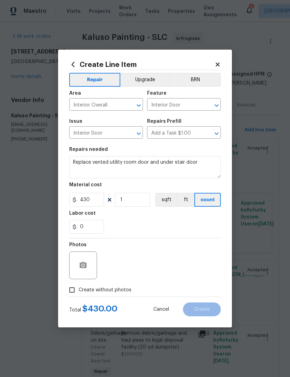
click at [72, 290] on input "Create without photos" at bounding box center [71, 290] width 13 height 13
checkbox input "true"
click at [85, 265] on icon "button" at bounding box center [83, 265] width 7 height 6
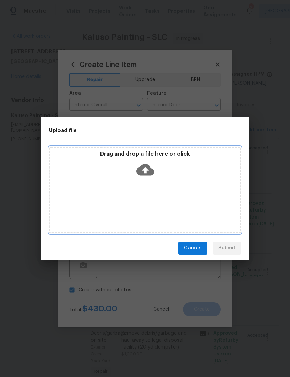
click at [148, 169] on icon at bounding box center [145, 170] width 18 height 12
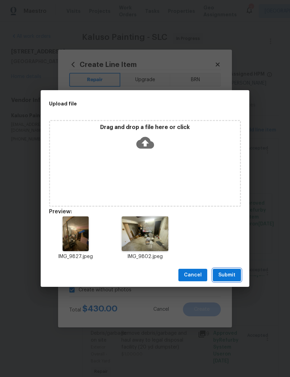
click at [225, 275] on span "Submit" at bounding box center [226, 275] width 17 height 9
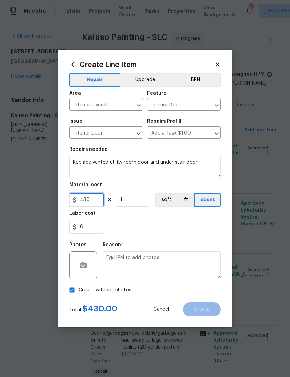
click at [97, 200] on input "430" at bounding box center [86, 200] width 35 height 14
type input "43"
checkbox input "false"
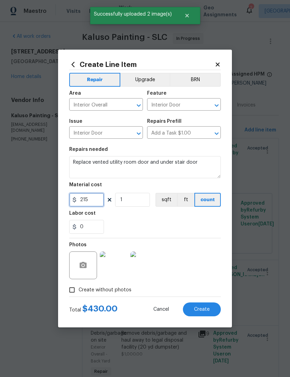
type input "215"
click at [130, 203] on input "1" at bounding box center [132, 200] width 35 height 14
type input "2"
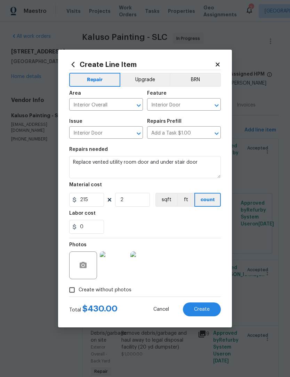
click at [147, 224] on div "0" at bounding box center [144, 227] width 151 height 14
click at [206, 310] on span "Create" at bounding box center [202, 309] width 16 height 5
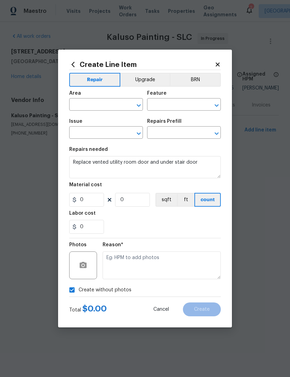
scroll to position [0, 0]
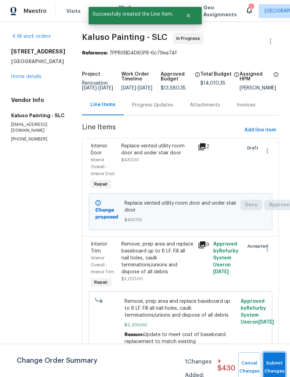
click at [271, 364] on button "Submit Changes" at bounding box center [274, 368] width 22 height 30
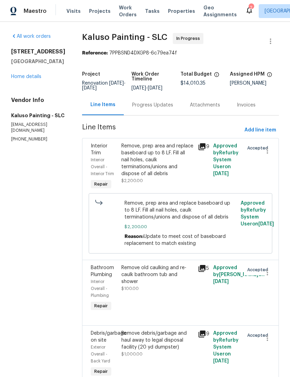
click at [31, 79] on link "Home details" at bounding box center [26, 76] width 30 height 5
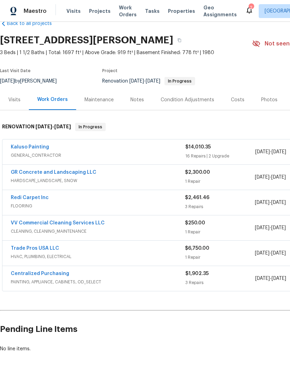
scroll to position [16, 0]
